Goal: Contribute content

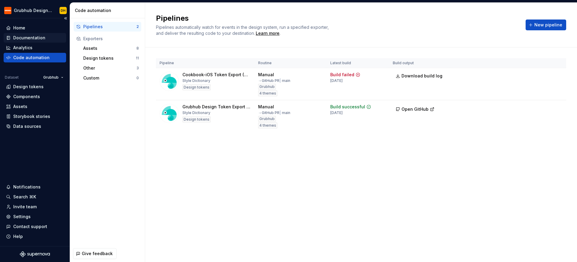
click at [33, 37] on div "Documentation" at bounding box center [29, 38] width 32 height 6
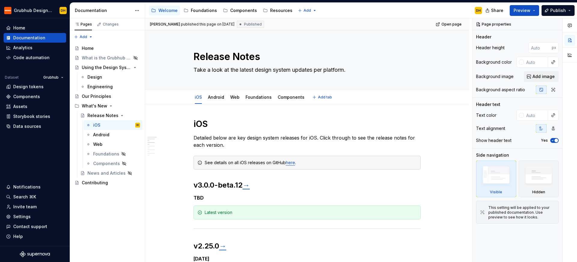
type textarea "*"
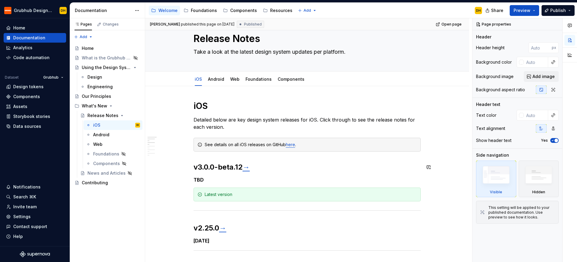
scroll to position [41, 0]
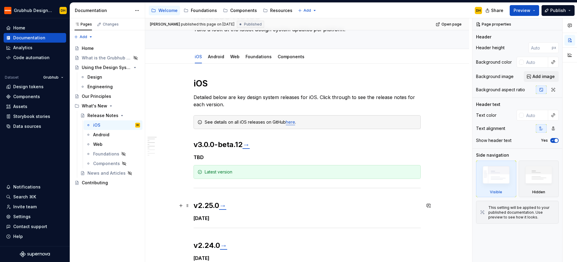
drag, startPoint x: 191, startPoint y: 206, endPoint x: 195, endPoint y: 205, distance: 3.7
click at [191, 206] on div "[PERSON_NAME] published this page on [DATE] Published Open page Release Notes T…" at bounding box center [308, 140] width 327 height 244
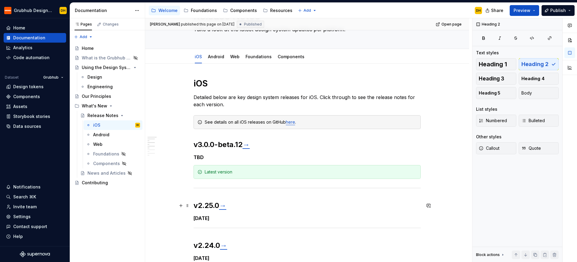
click at [195, 206] on h2 "v2.25.0 →" at bounding box center [307, 206] width 227 height 10
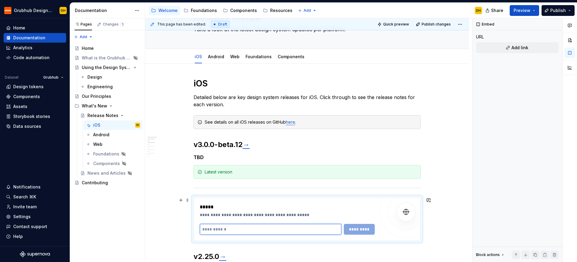
drag, startPoint x: 241, startPoint y: 233, endPoint x: 249, endPoint y: 230, distance: 8.9
click at [241, 233] on input "text" at bounding box center [271, 229] width 142 height 11
click at [239, 231] on input "text" at bounding box center [271, 229] width 142 height 11
click at [243, 232] on input "text" at bounding box center [271, 229] width 142 height 11
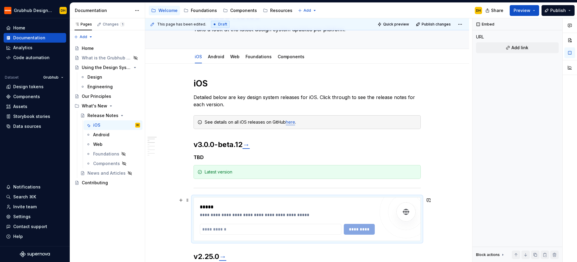
click at [228, 229] on input "text" at bounding box center [271, 229] width 142 height 11
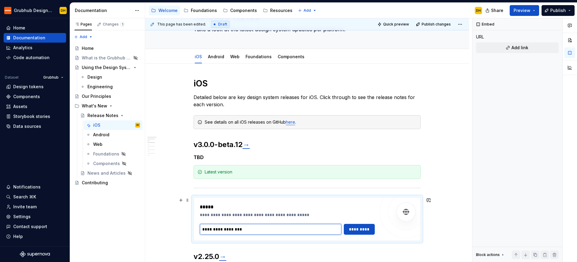
type input "**********"
click at [356, 224] on div "**********" at bounding box center [287, 219] width 175 height 31
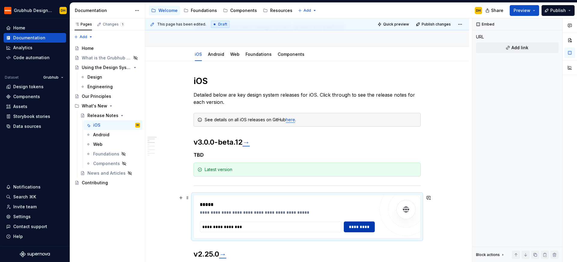
click at [357, 226] on span "*********" at bounding box center [359, 227] width 23 height 6
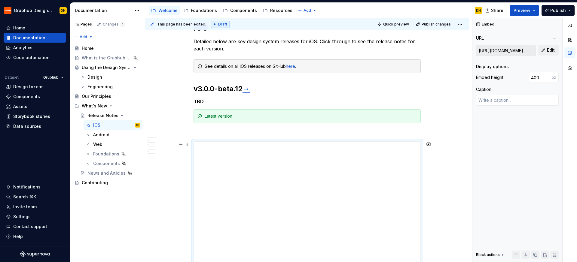
scroll to position [197, 0]
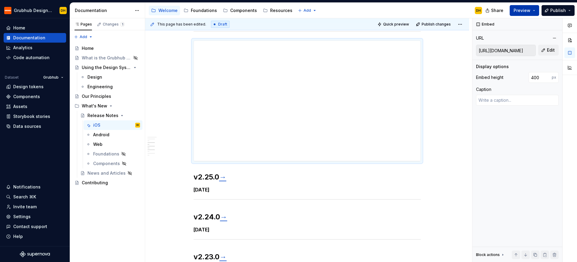
click at [535, 8] on button "Preview" at bounding box center [524, 10] width 29 height 11
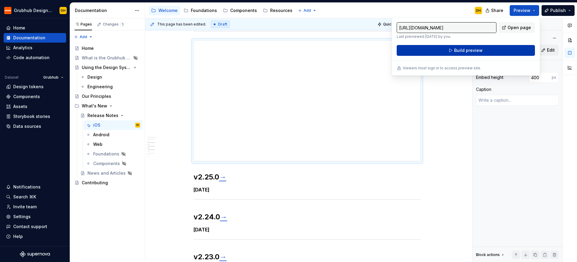
click at [485, 48] on button "Build preview" at bounding box center [466, 50] width 138 height 11
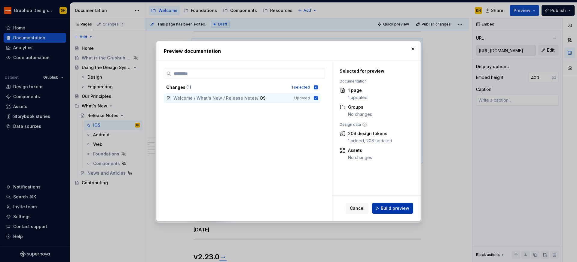
click at [387, 209] on span "Build preview" at bounding box center [395, 209] width 29 height 6
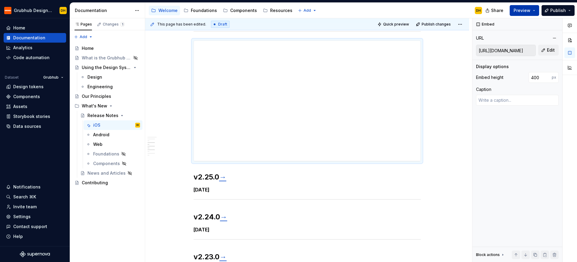
click at [529, 13] on span "Preview" at bounding box center [522, 11] width 17 height 6
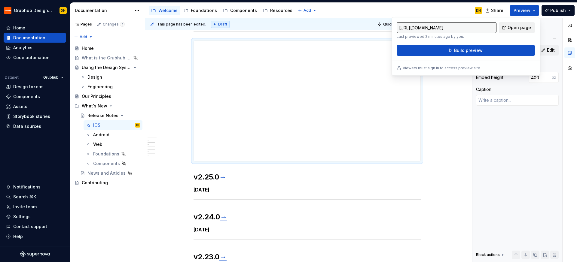
click at [517, 29] on span "Open page" at bounding box center [519, 28] width 23 height 6
click at [335, 124] on div "**********" at bounding box center [307, 101] width 227 height 120
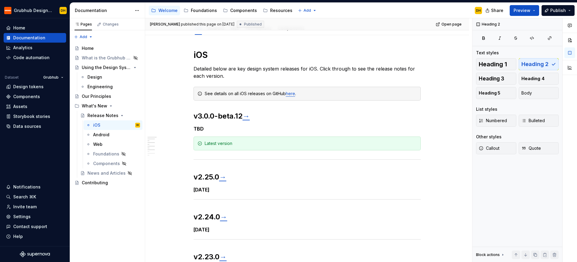
scroll to position [68, 0]
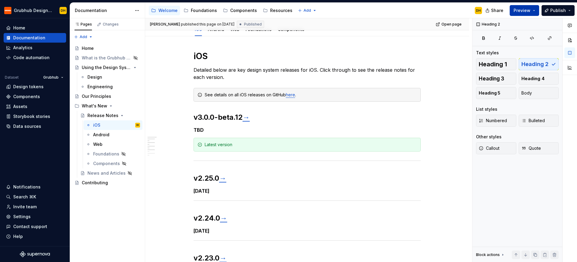
click at [517, 10] on span "Preview" at bounding box center [522, 11] width 17 height 6
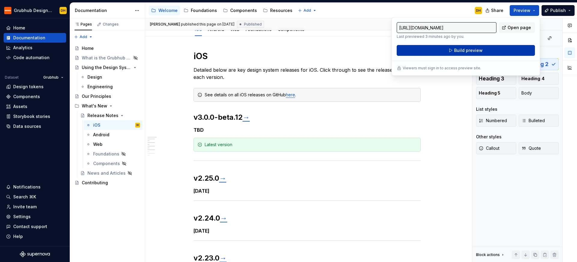
click at [499, 50] on button "Build preview" at bounding box center [466, 50] width 138 height 11
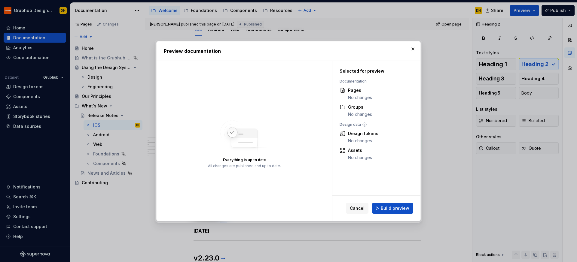
click at [389, 214] on div "Cancel Build preview" at bounding box center [376, 208] width 88 height 25
click at [391, 209] on span "Build preview" at bounding box center [395, 209] width 29 height 6
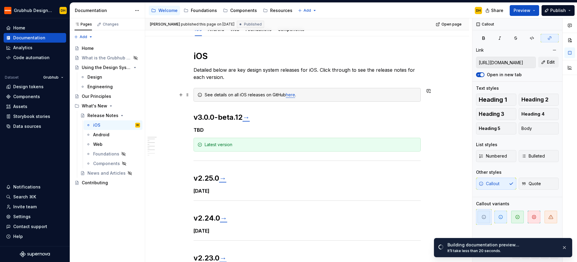
click at [293, 96] on link "here" at bounding box center [290, 94] width 9 height 5
click at [511, 64] on input "[URL][DOMAIN_NAME]" at bounding box center [505, 62] width 59 height 11
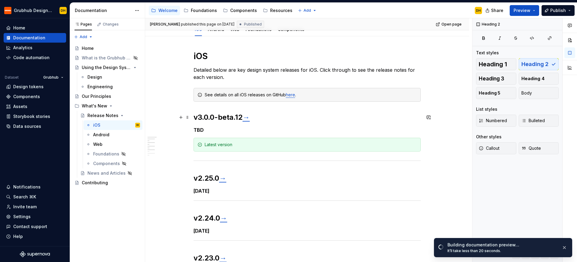
click at [194, 117] on h2 "v3.0.0-beta.12 →" at bounding box center [307, 118] width 227 height 10
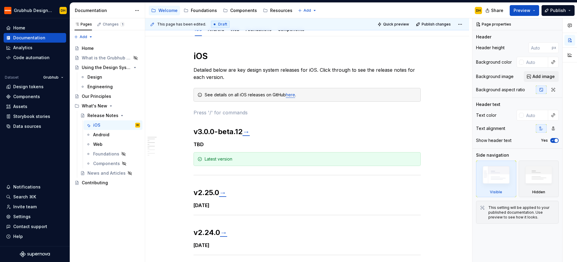
type textarea "*"
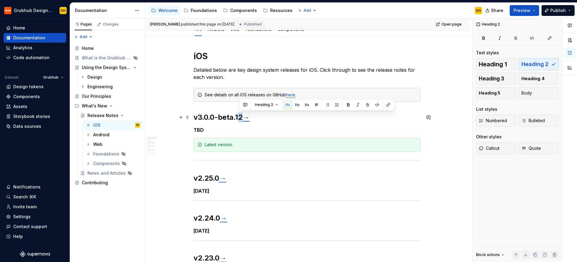
click at [241, 118] on h2 "v3.0.0-beta.12 →" at bounding box center [307, 118] width 227 height 10
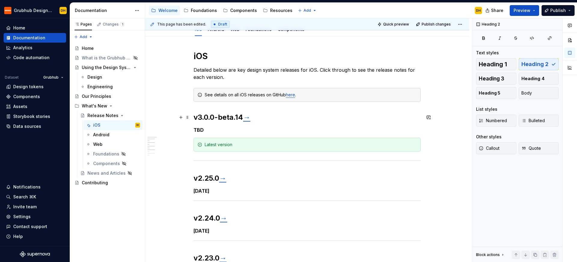
click at [250, 118] on link "→" at bounding box center [246, 117] width 7 height 9
click at [250, 120] on link "→" at bounding box center [246, 117] width 7 height 9
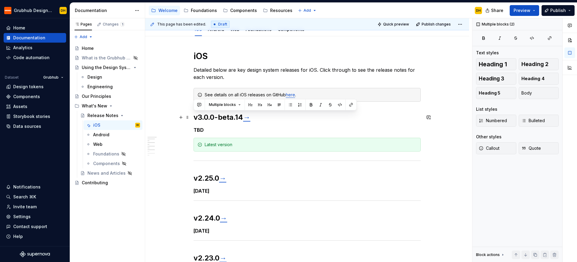
click at [249, 120] on link "→" at bounding box center [246, 117] width 7 height 9
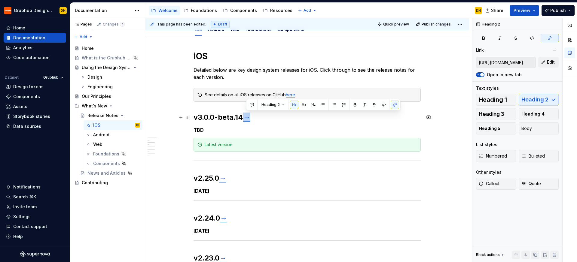
click at [249, 120] on link "→" at bounding box center [246, 117] width 7 height 9
click at [542, 62] on button "Edit" at bounding box center [548, 62] width 20 height 11
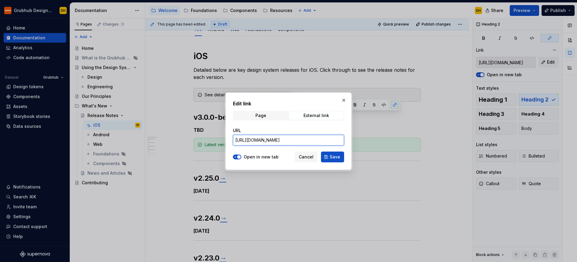
scroll to position [0, 42]
drag, startPoint x: 323, startPoint y: 142, endPoint x: 350, endPoint y: 142, distance: 27.3
click at [395, 142] on div "Edit link Page External link URL [URL][DOMAIN_NAME] Open in new tab Cancel Save" at bounding box center [288, 131] width 577 height 262
click at [337, 141] on input "[URL][DOMAIN_NAME]" at bounding box center [288, 140] width 111 height 11
type input "[URL][DOMAIN_NAME]"
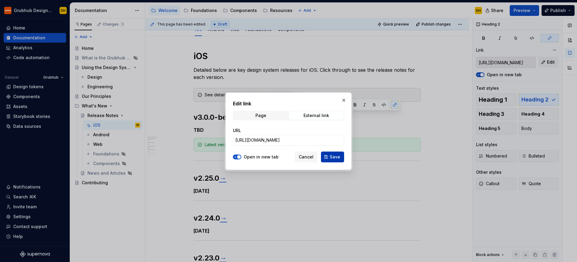
click at [333, 160] on span "Save" at bounding box center [335, 157] width 11 height 6
type input "[URL][DOMAIN_NAME]"
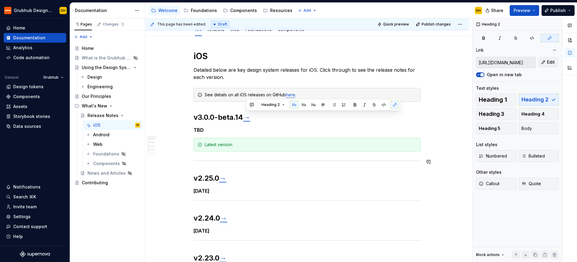
click at [309, 146] on div "Latest version" at bounding box center [311, 145] width 212 height 6
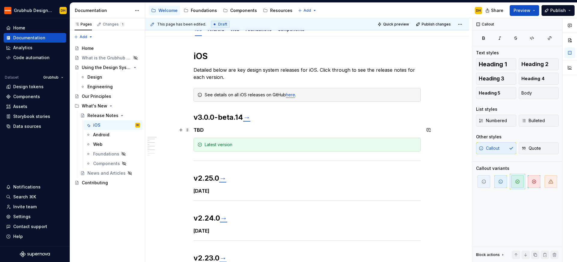
click at [199, 130] on h5 "TBD" at bounding box center [307, 130] width 227 height 6
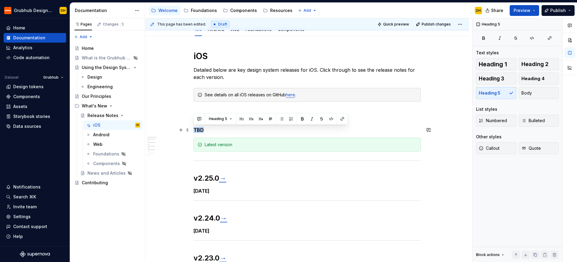
click at [199, 130] on h5 "TBD" at bounding box center [307, 130] width 227 height 6
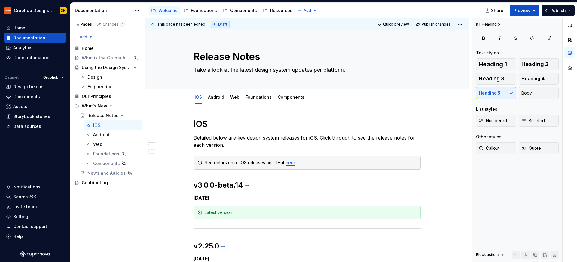
type textarea "*"
